Goal: Task Accomplishment & Management: Use online tool/utility

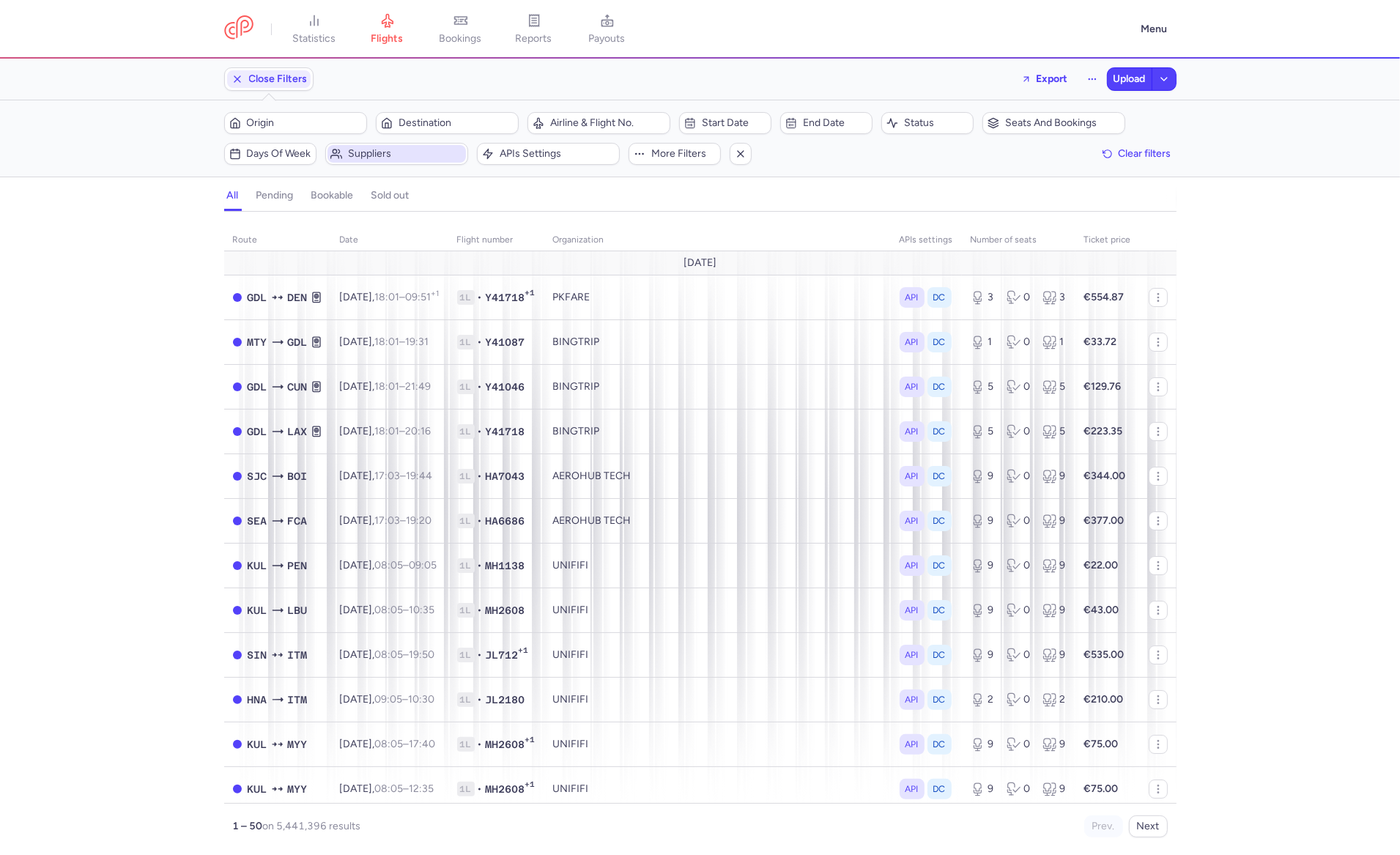
click at [402, 156] on span "Suppliers" at bounding box center [405, 154] width 115 height 12
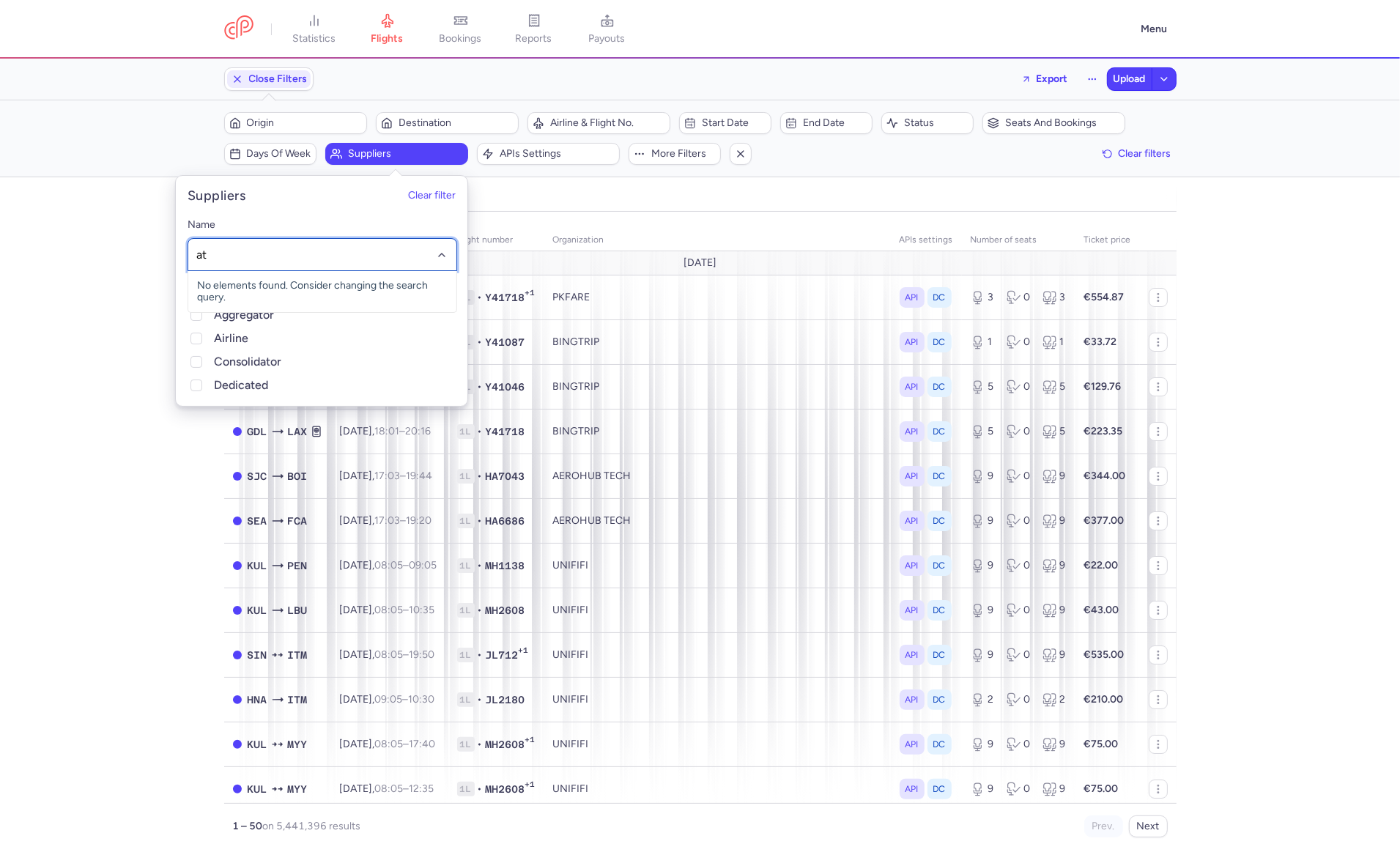
type input "atr"
click at [244, 308] on span "ATR TOURISTIK SERVICE GMBH" at bounding box center [322, 315] width 268 height 30
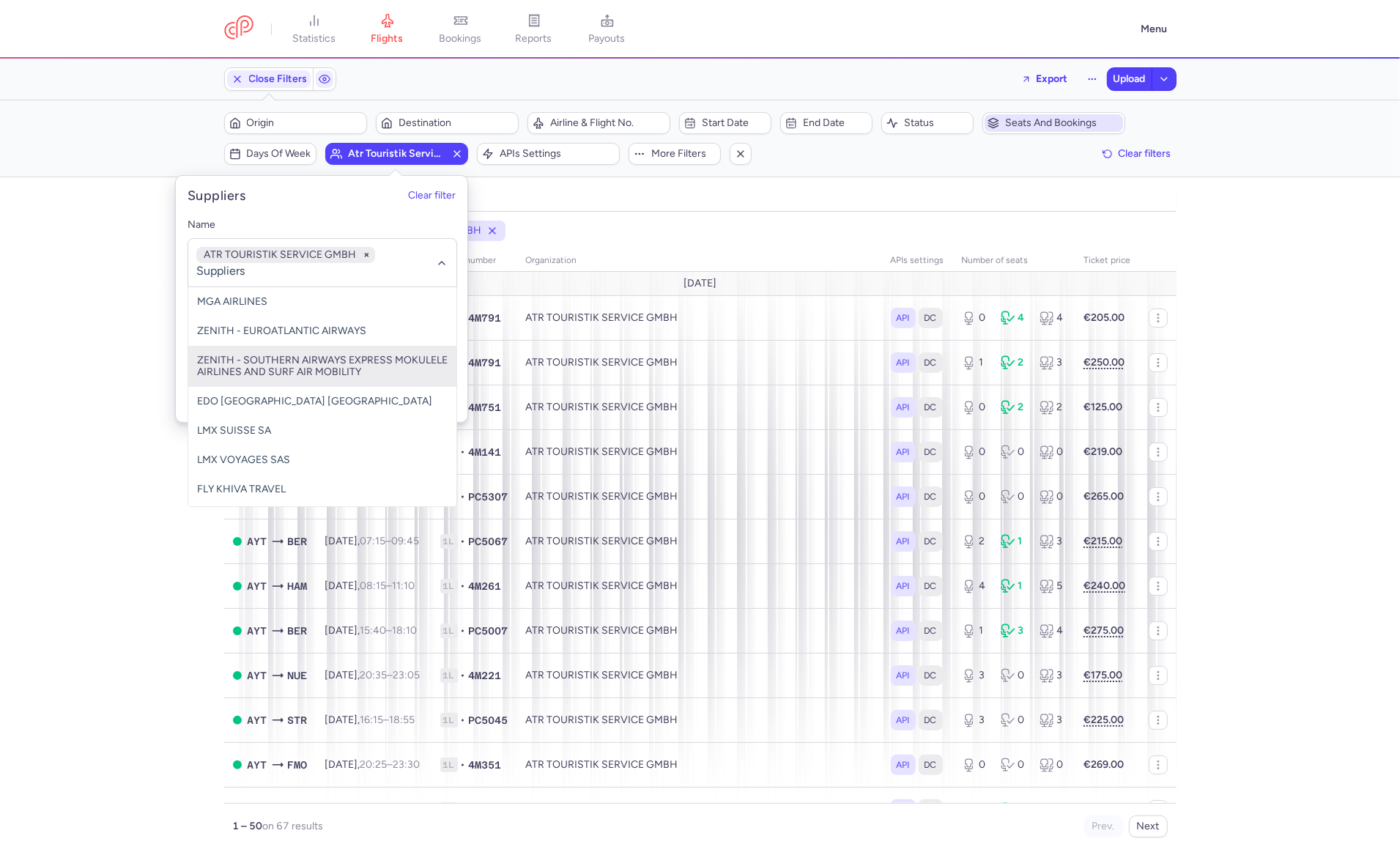
click at [1006, 133] on button "Seats and bookings" at bounding box center [1053, 123] width 143 height 22
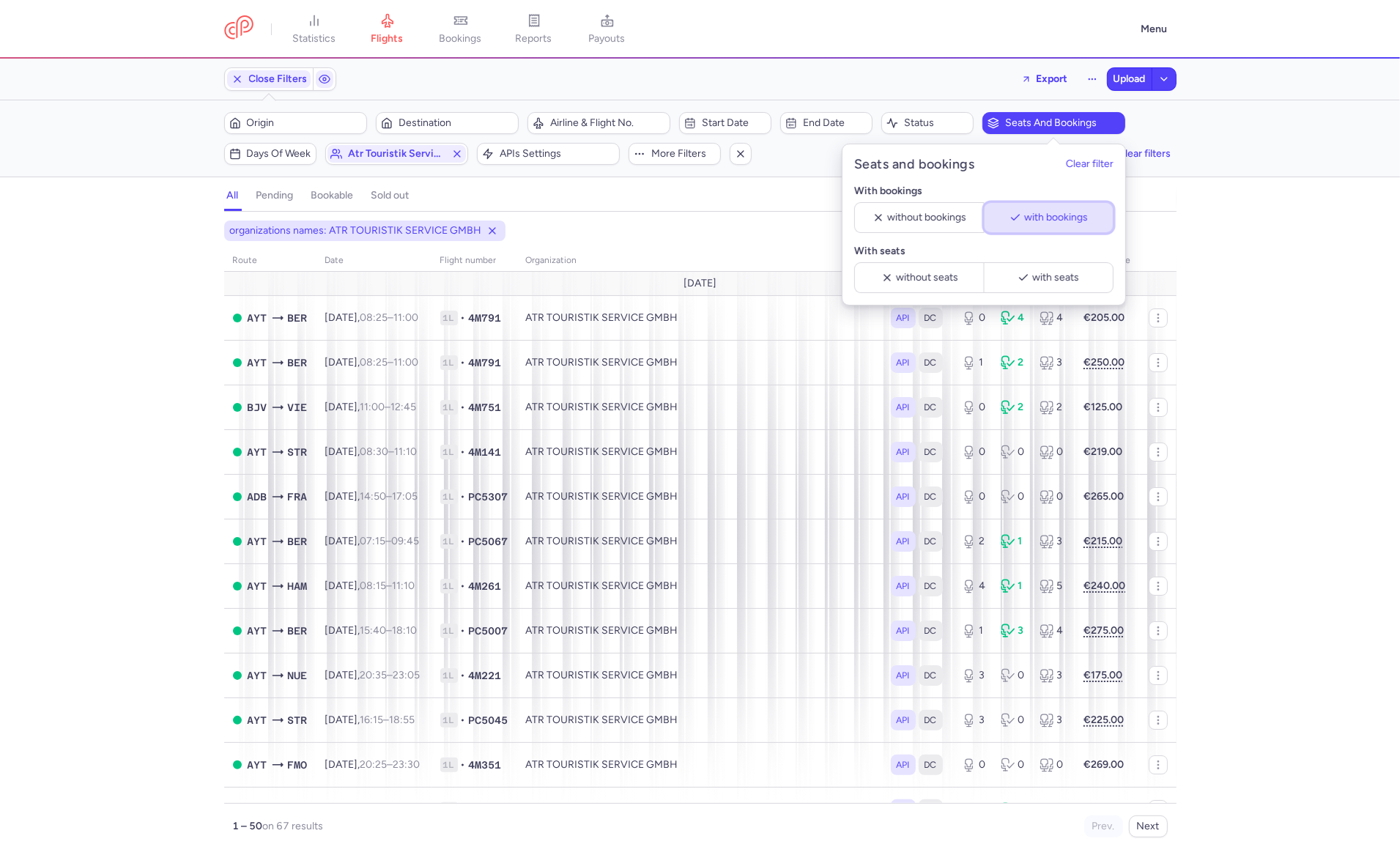
click at [1029, 219] on span "with bookings" at bounding box center [1055, 218] width 64 height 12
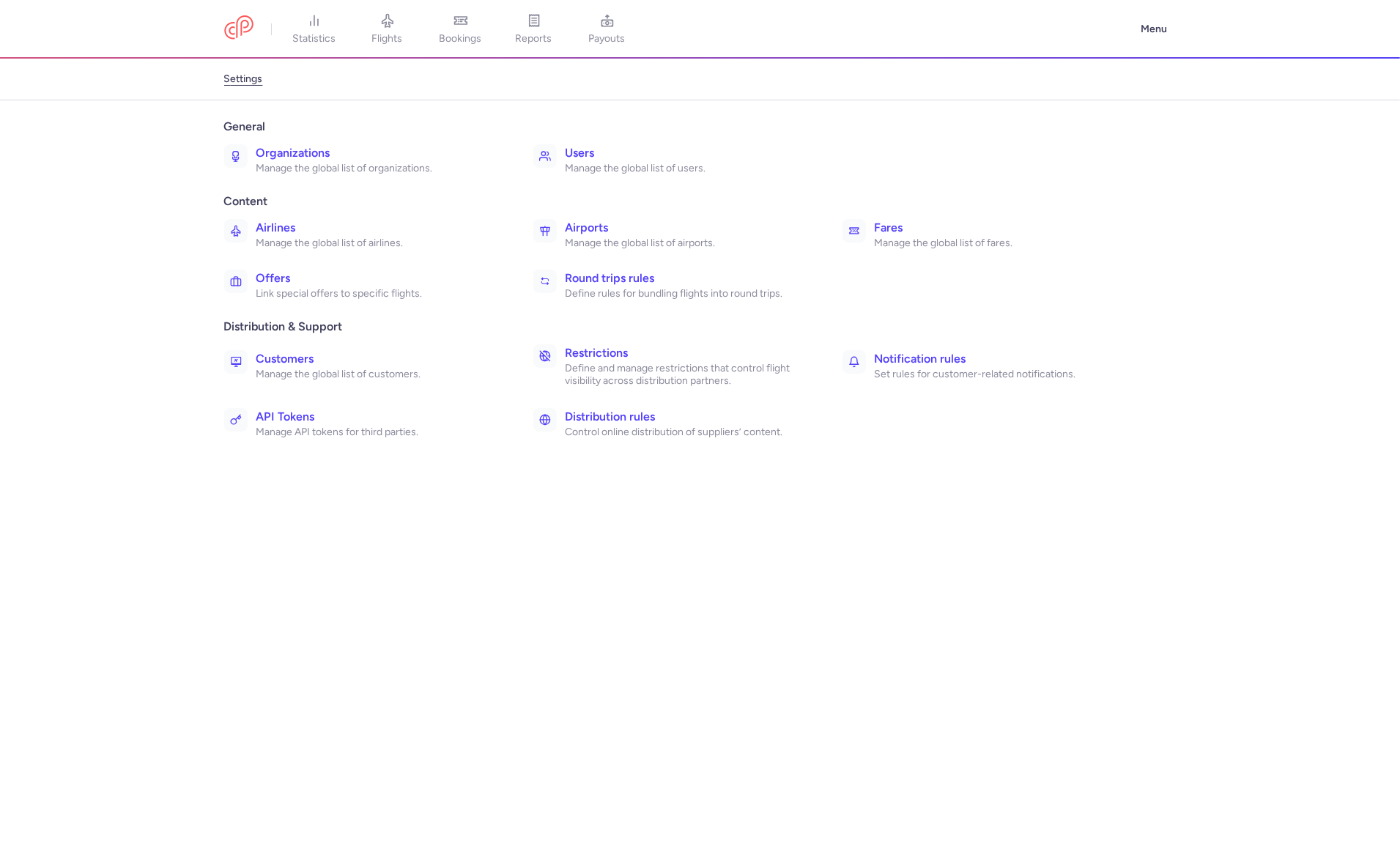
click at [594, 231] on h3 "Airports" at bounding box center [688, 228] width 245 height 18
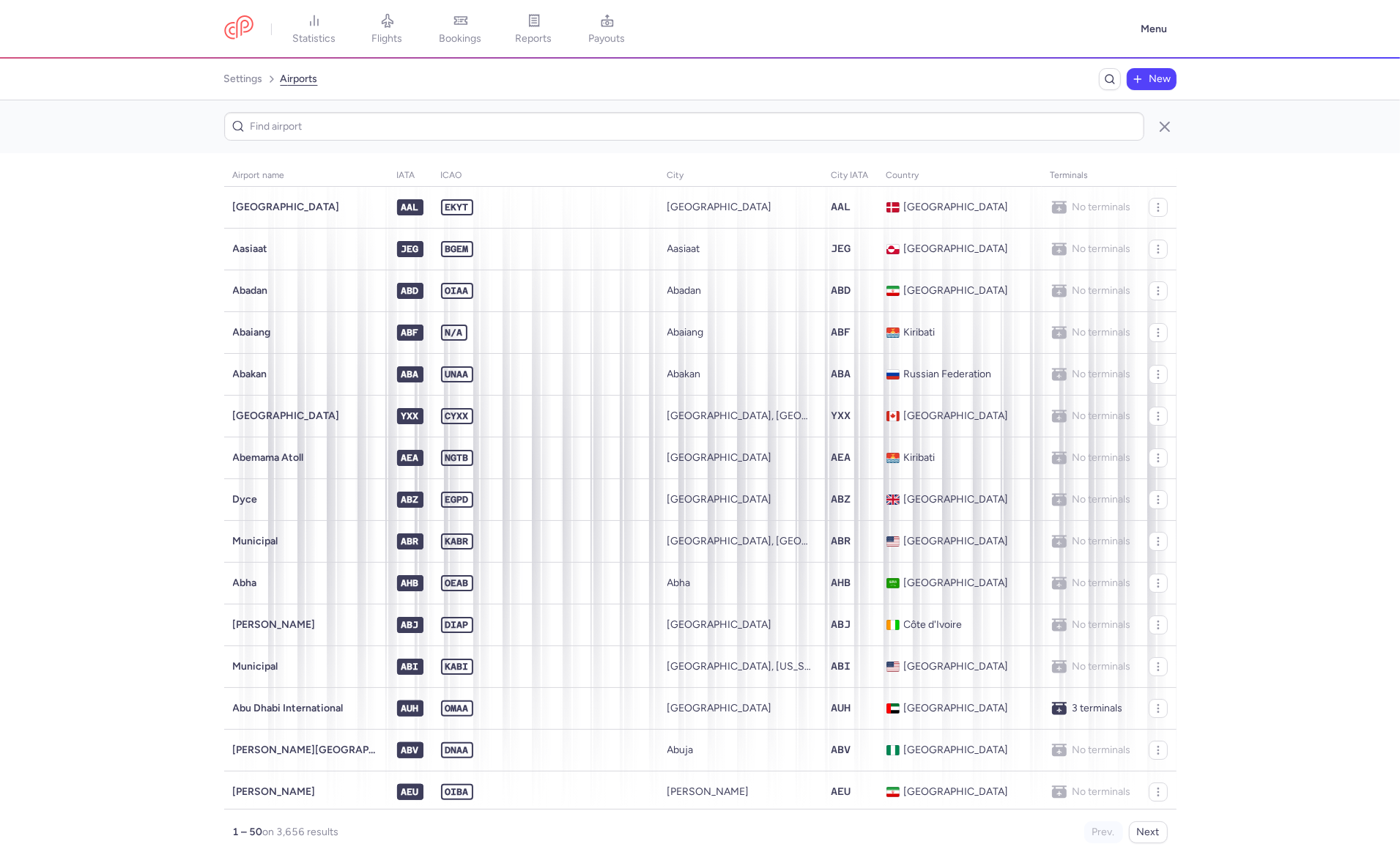
click at [1151, 77] on span "New" at bounding box center [1161, 79] width 22 height 12
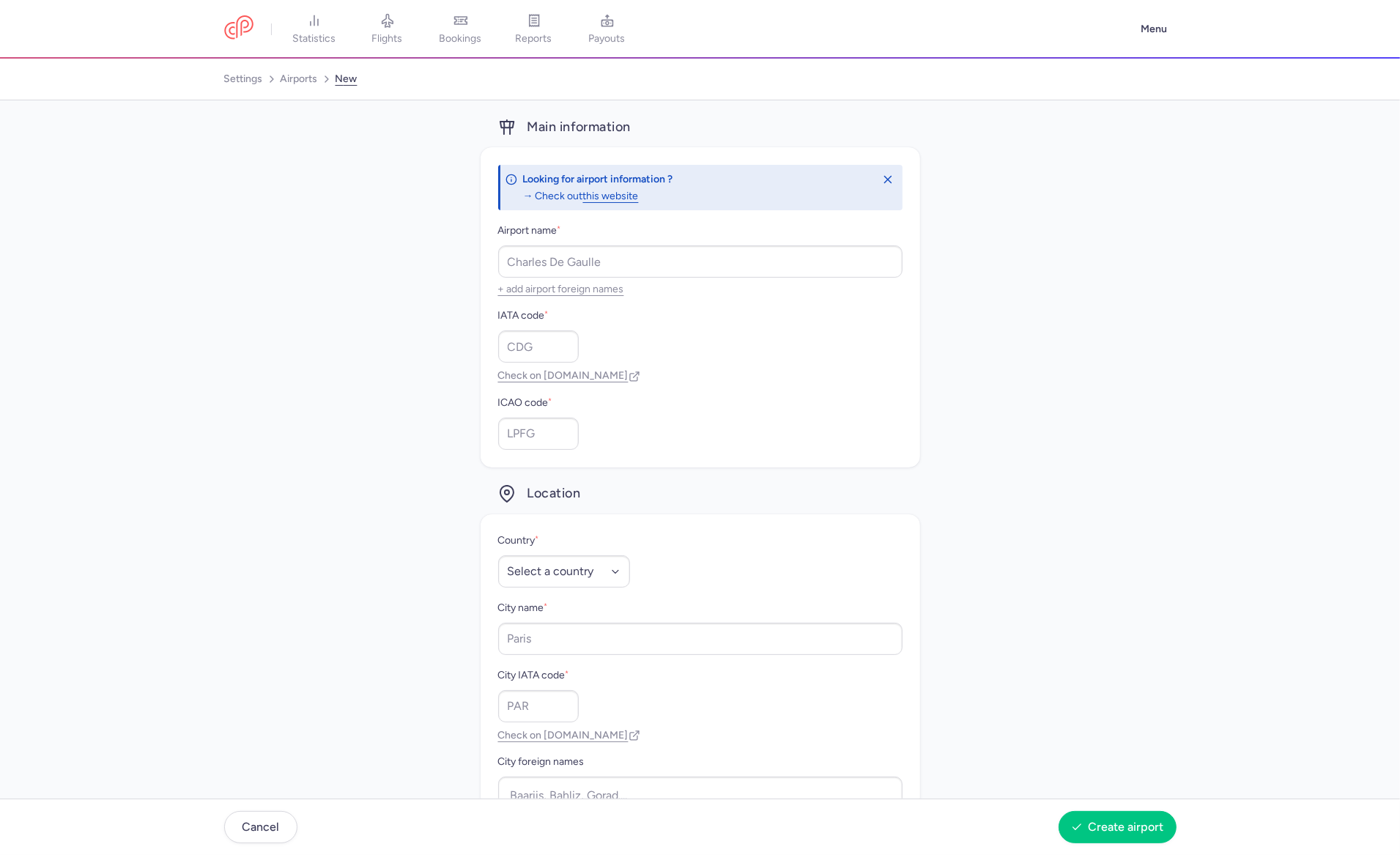
scroll to position [62, 0]
